Goal: Information Seeking & Learning: Learn about a topic

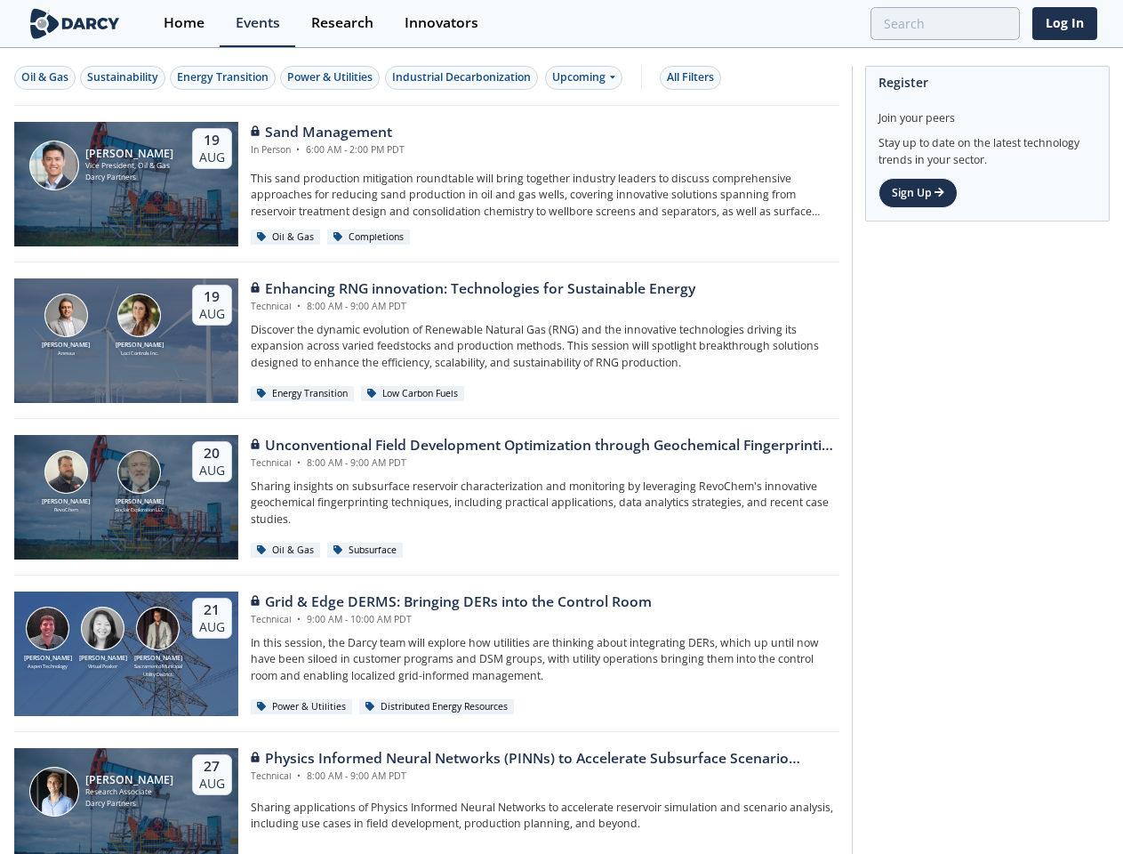
click at [561, 427] on div "[PERSON_NAME] RevoChem [PERSON_NAME] [PERSON_NAME] Exploration LLC [DATE] Uncon…" at bounding box center [426, 497] width 825 height 156
click at [45, 77] on div "Oil & Gas" at bounding box center [44, 77] width 47 height 16
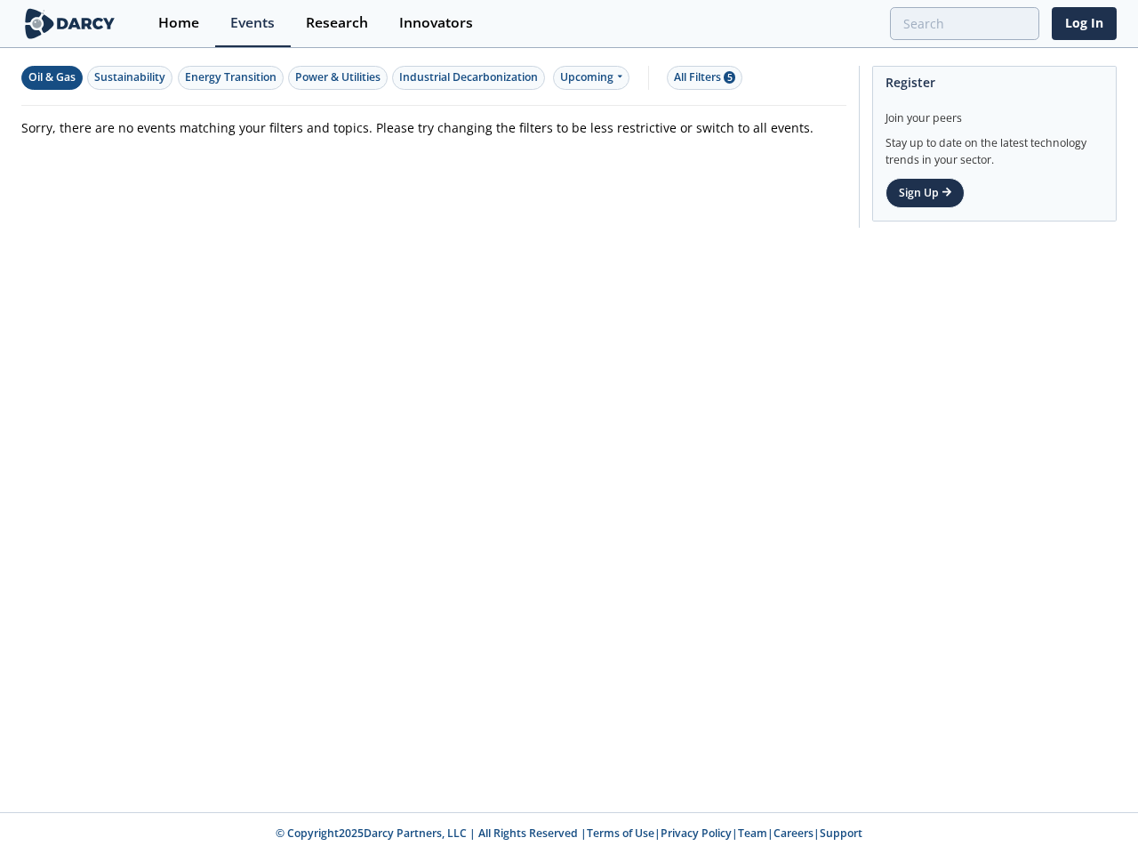
click at [124, 77] on div "Sustainability" at bounding box center [129, 77] width 71 height 16
click at [224, 77] on div "Energy Transition" at bounding box center [231, 77] width 92 height 16
